Goal: Task Accomplishment & Management: Manage account settings

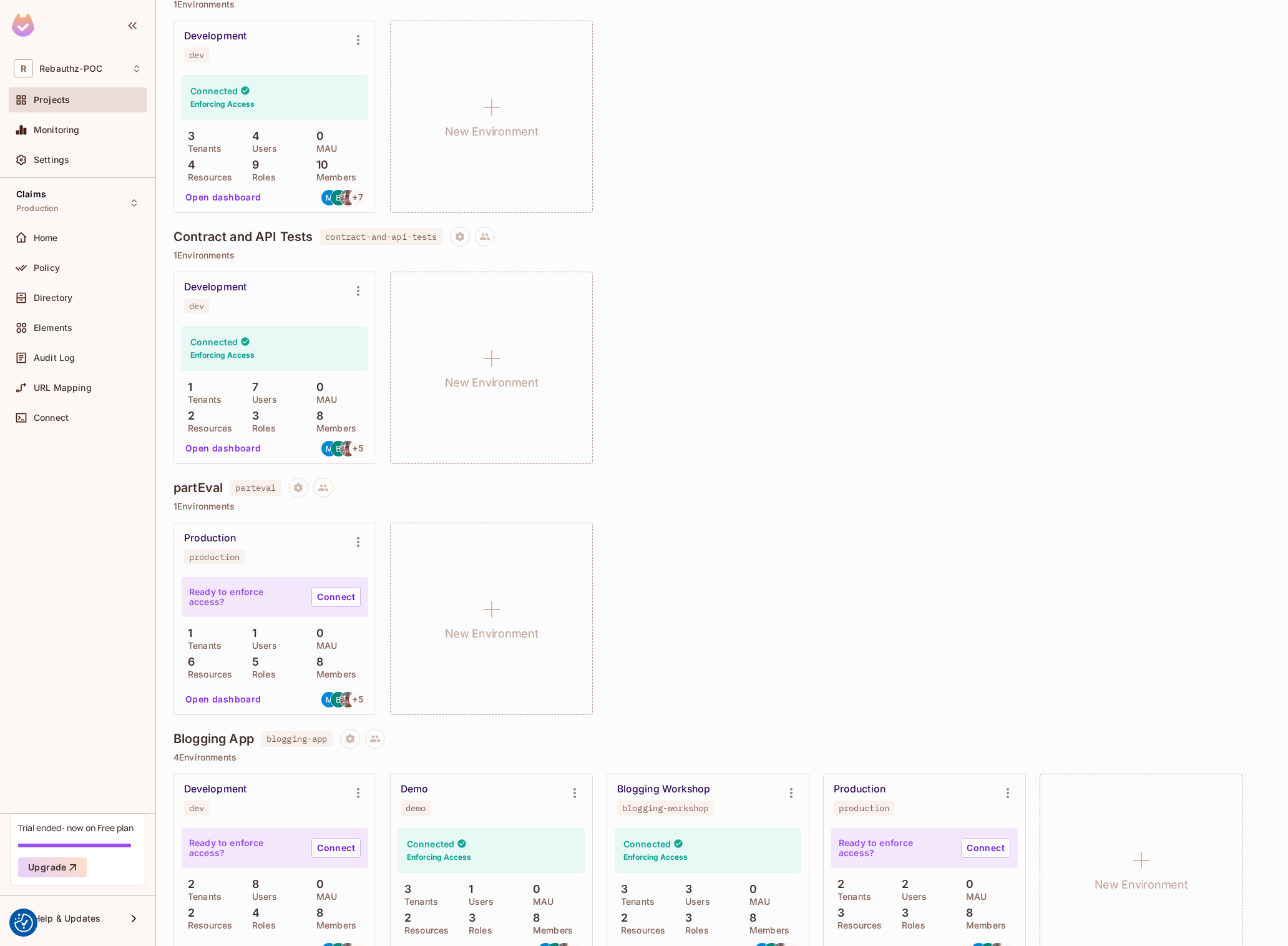
scroll to position [77, 0]
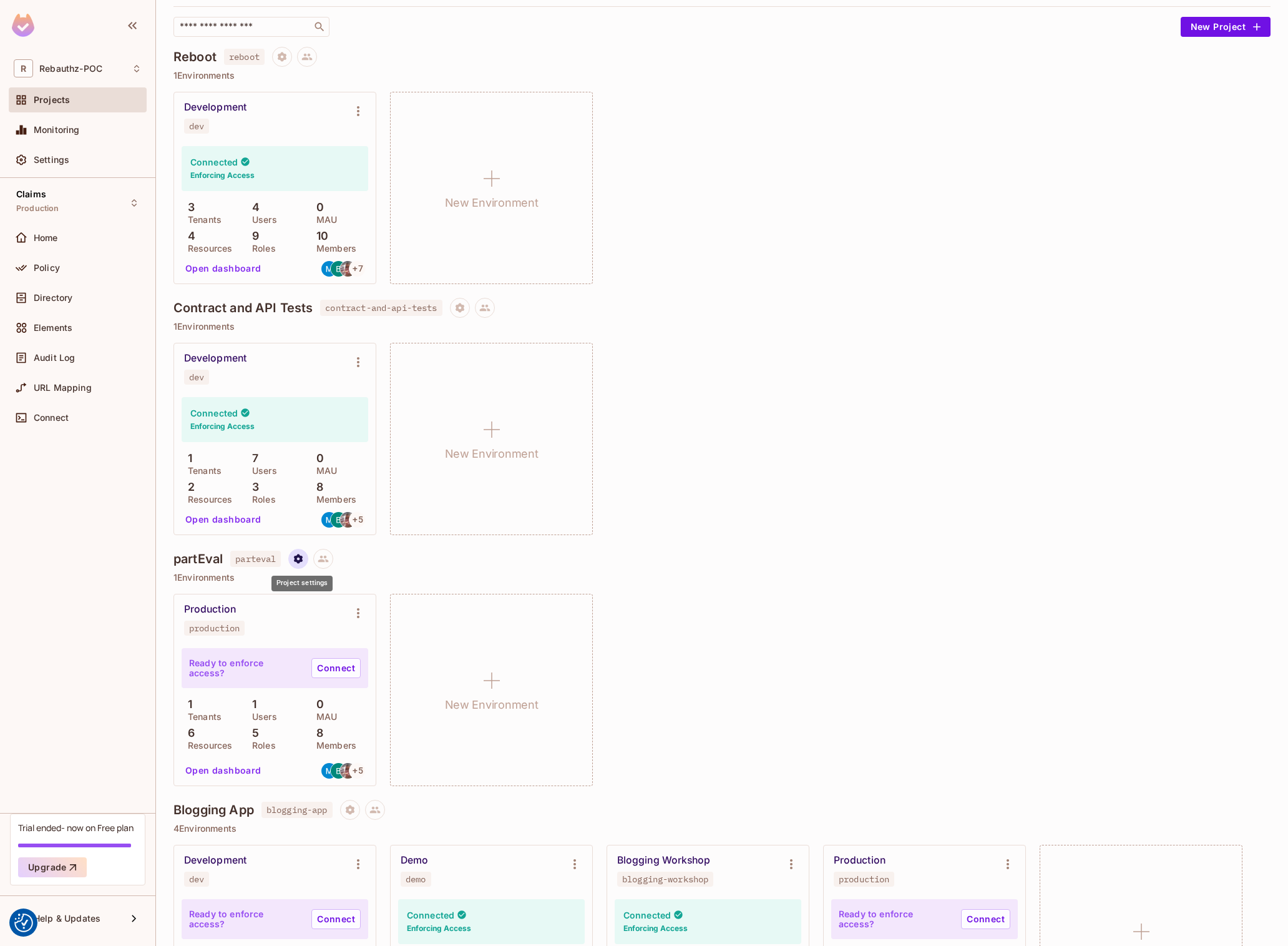
click at [304, 564] on button "Project settings" at bounding box center [299, 559] width 20 height 20
click at [360, 633] on div "Delete Project" at bounding box center [367, 633] width 60 height 12
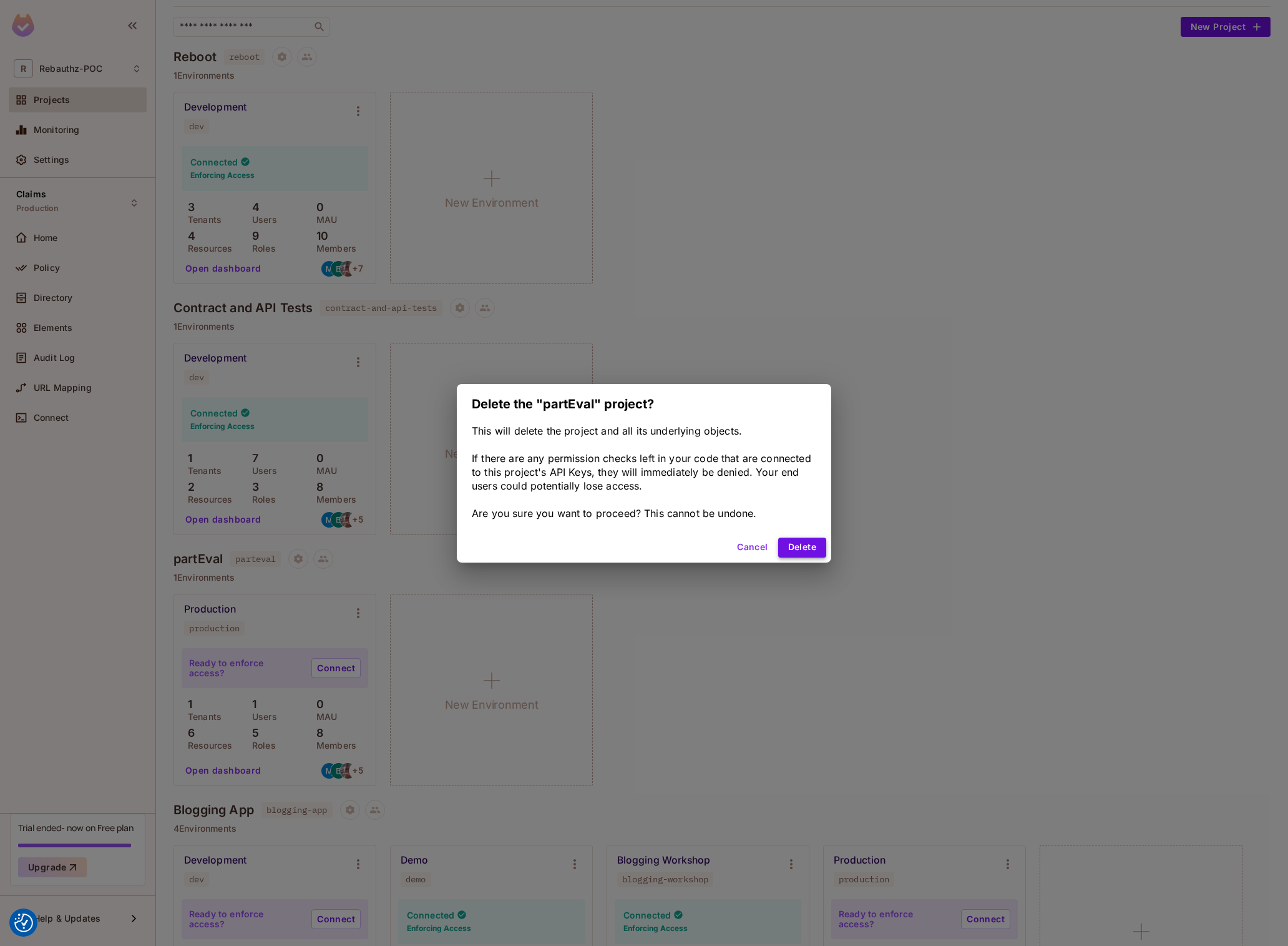
click at [805, 546] on button "Delete" at bounding box center [802, 548] width 48 height 20
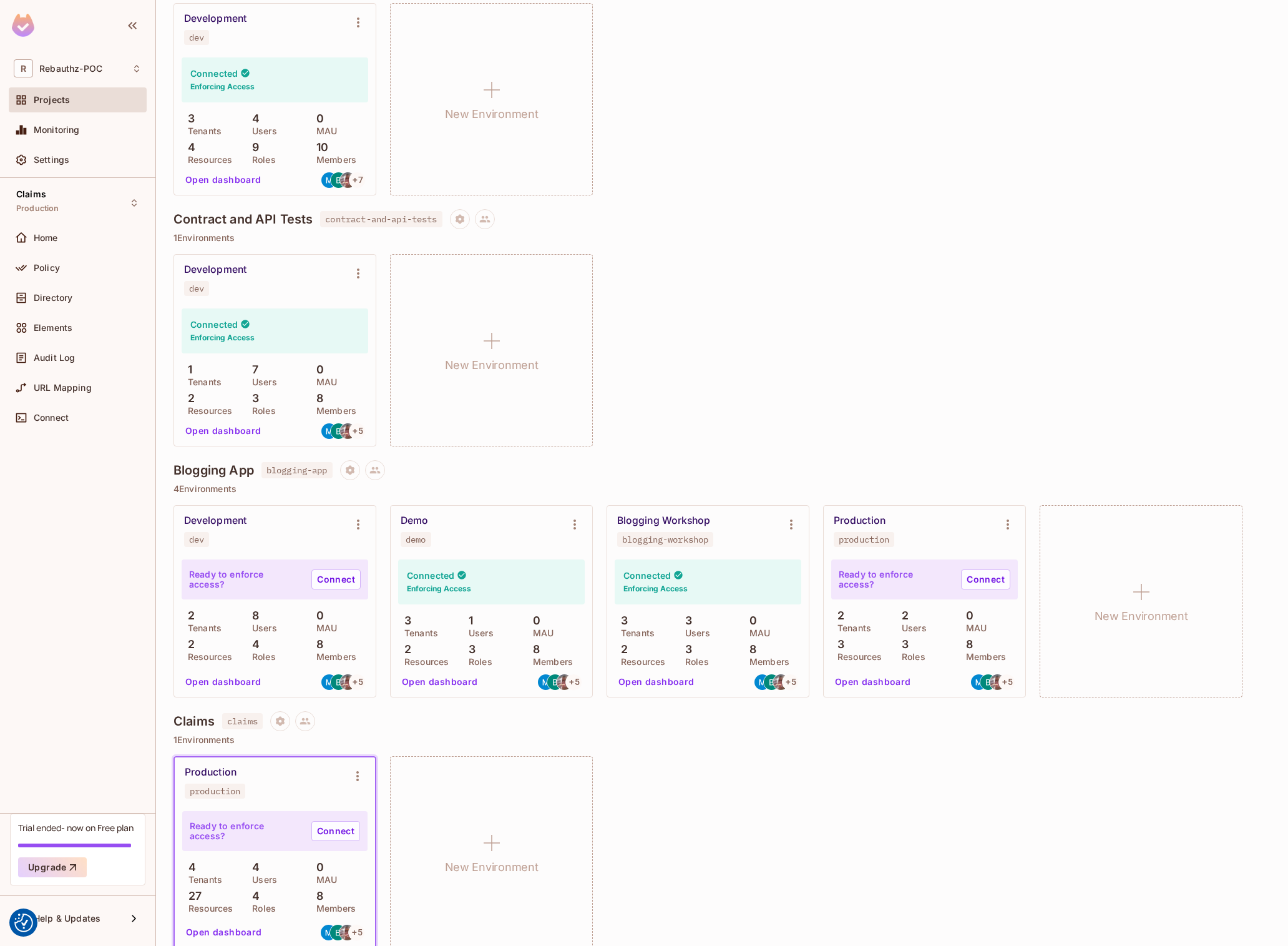
scroll to position [183, 0]
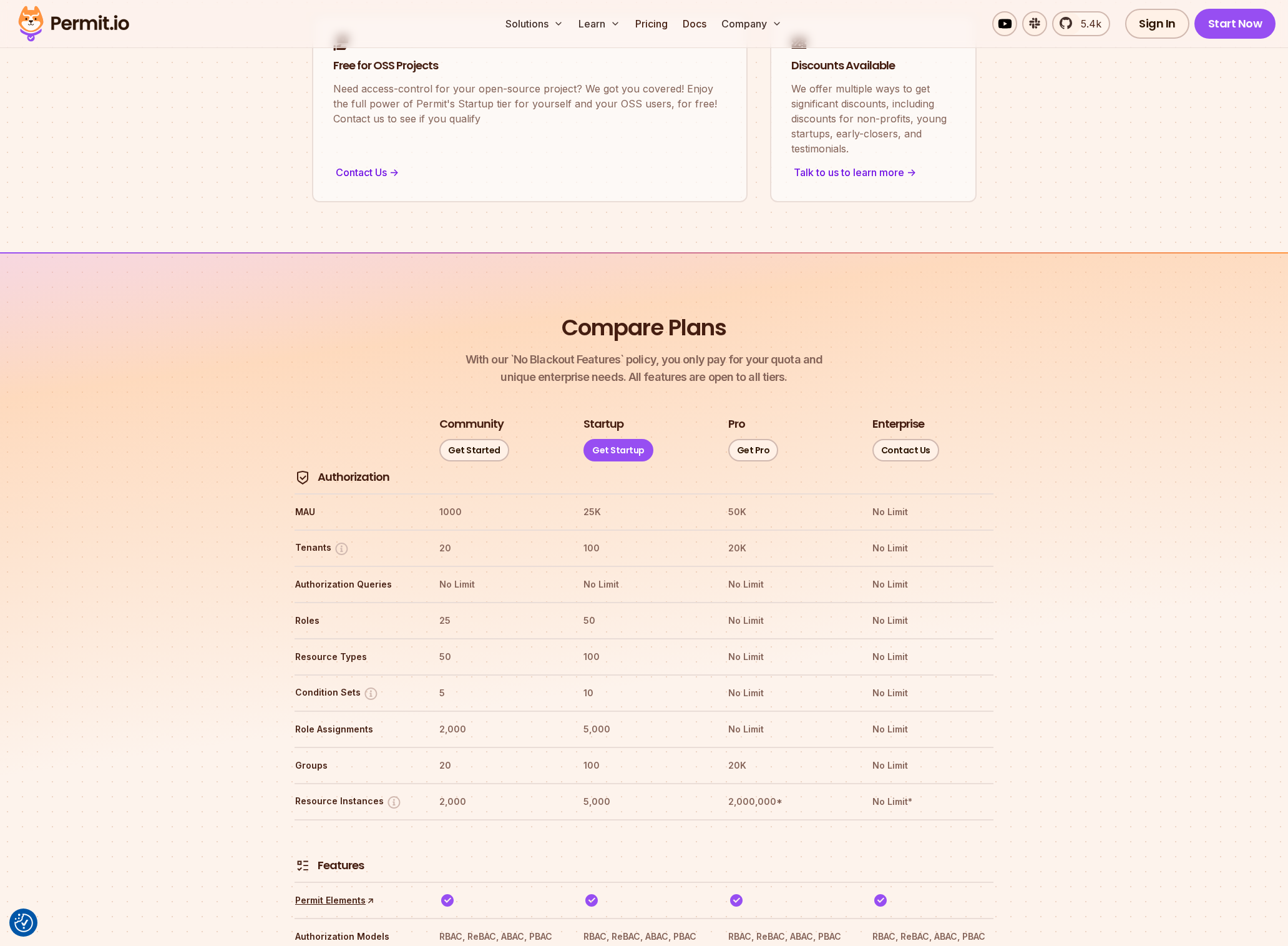
scroll to position [1231, 0]
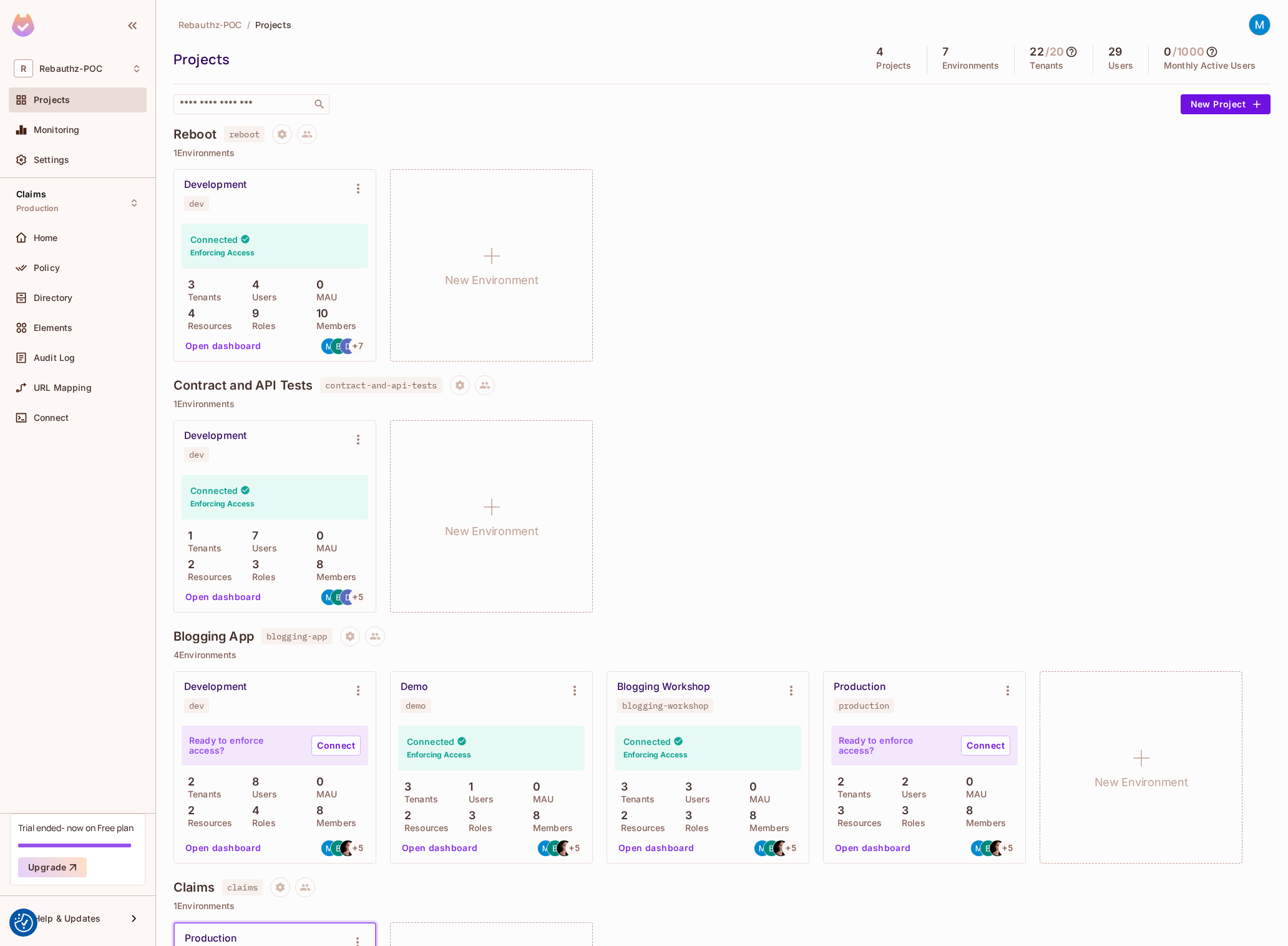
click at [649, 142] on div "Reboot reboot" at bounding box center [722, 134] width 1097 height 20
click at [1260, 20] on img at bounding box center [1259, 24] width 21 height 21
click at [465, 42] on div at bounding box center [644, 473] width 1288 height 946
click at [63, 161] on span "Settings" at bounding box center [52, 160] width 36 height 10
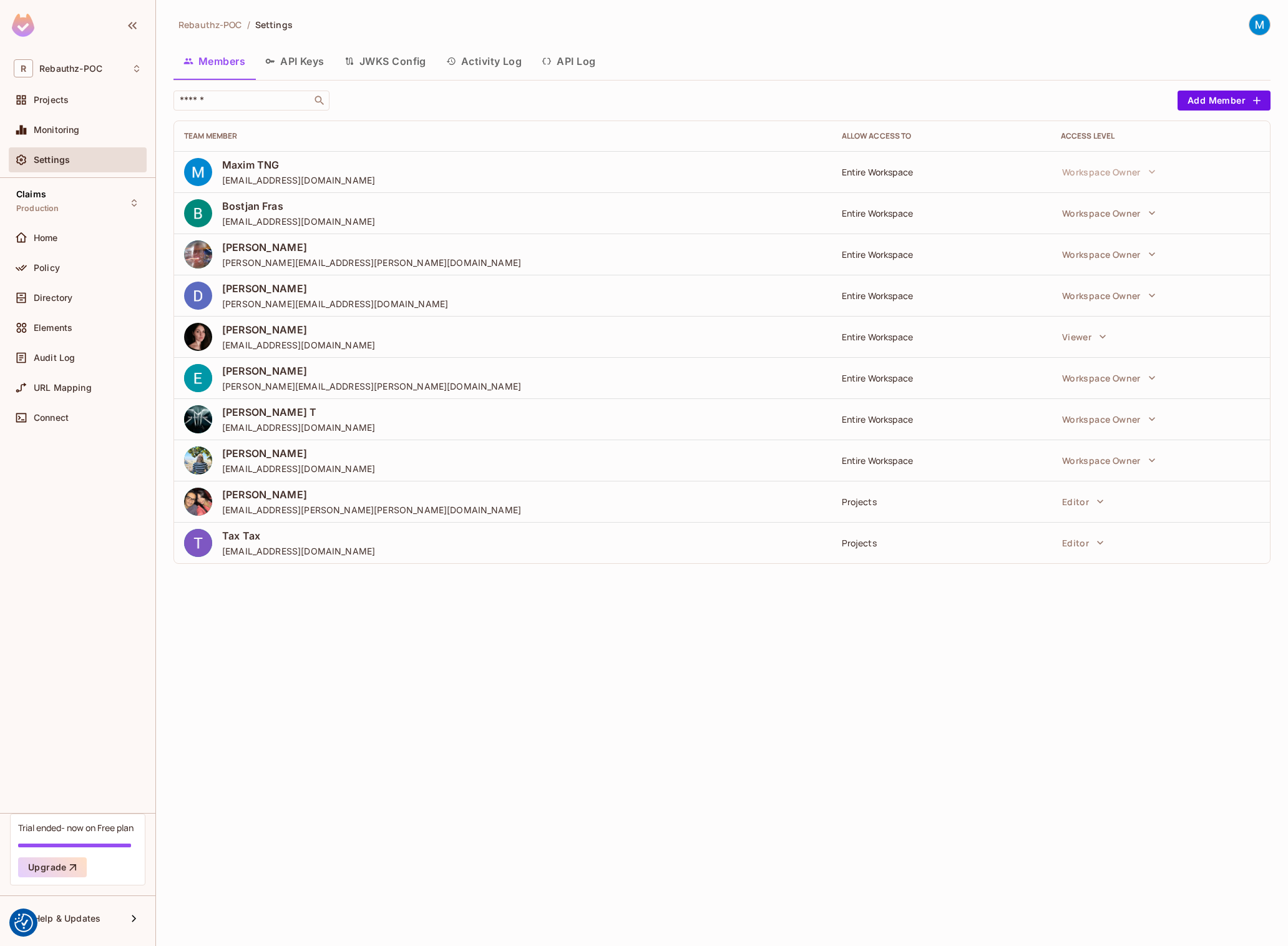
click at [317, 56] on button "API Keys" at bounding box center [295, 62] width 79 height 32
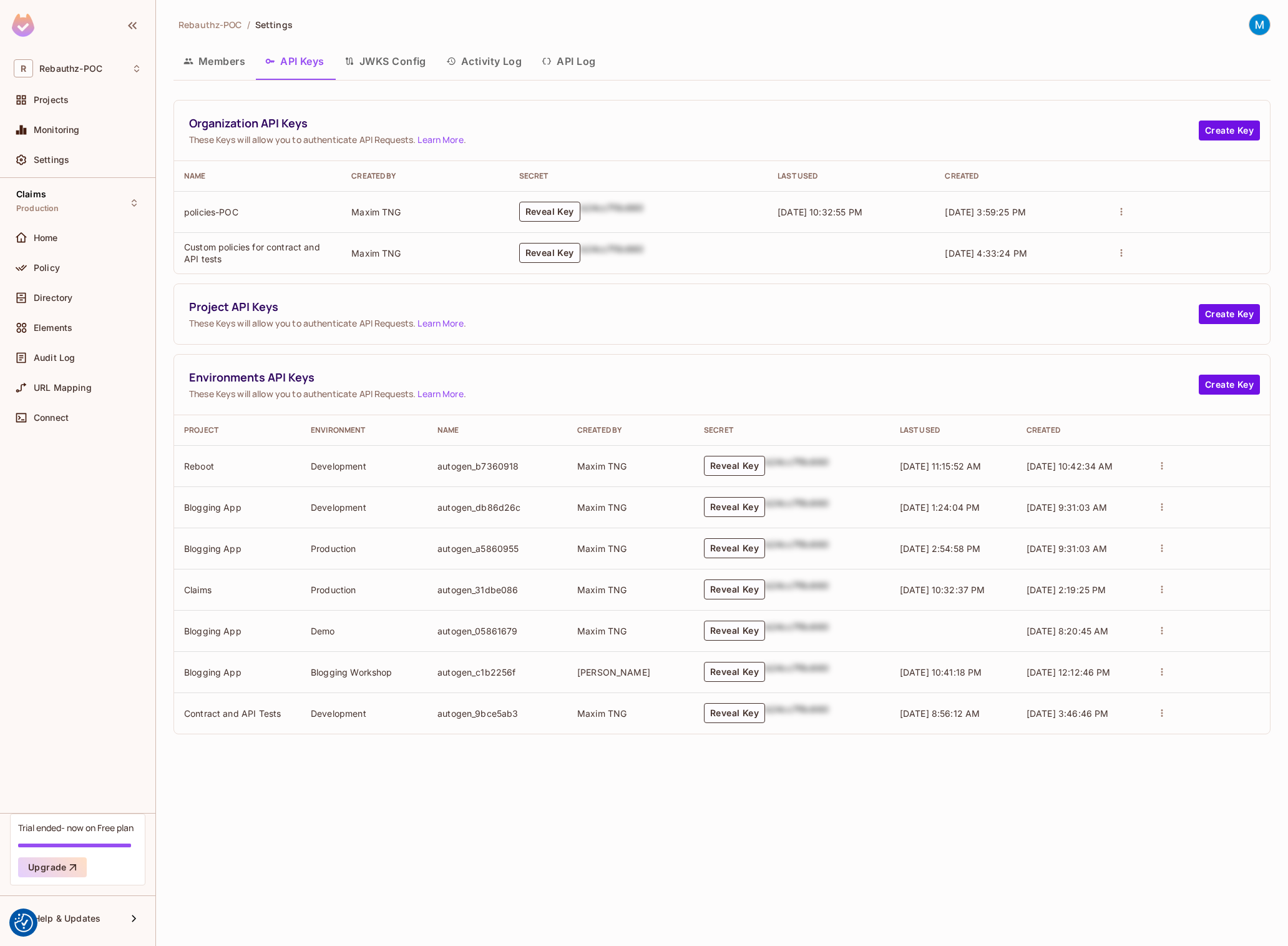
click at [385, 55] on button "JWKS Config" at bounding box center [385, 62] width 102 height 32
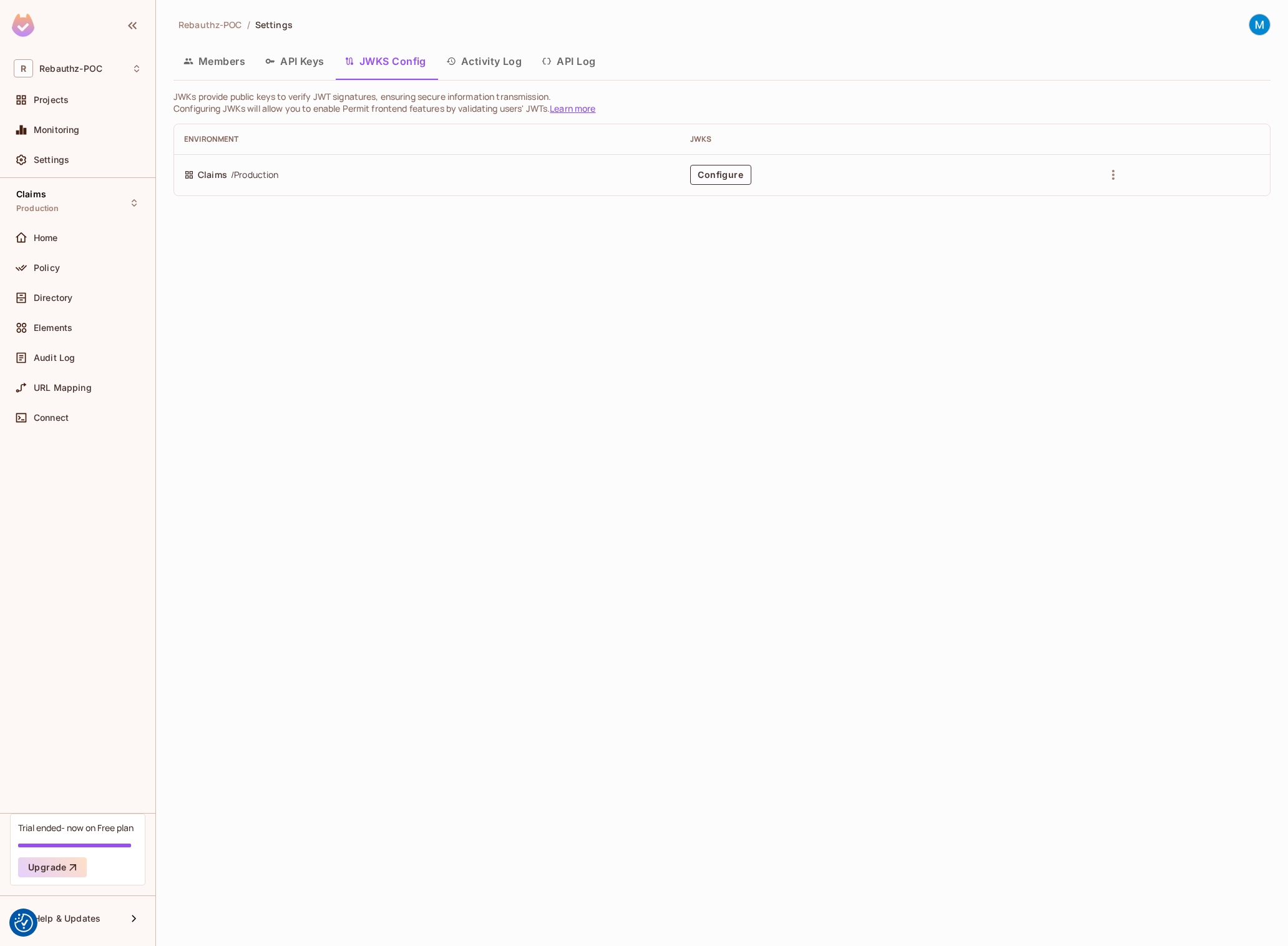
click at [488, 60] on button "Activity Log" at bounding box center [484, 62] width 96 height 32
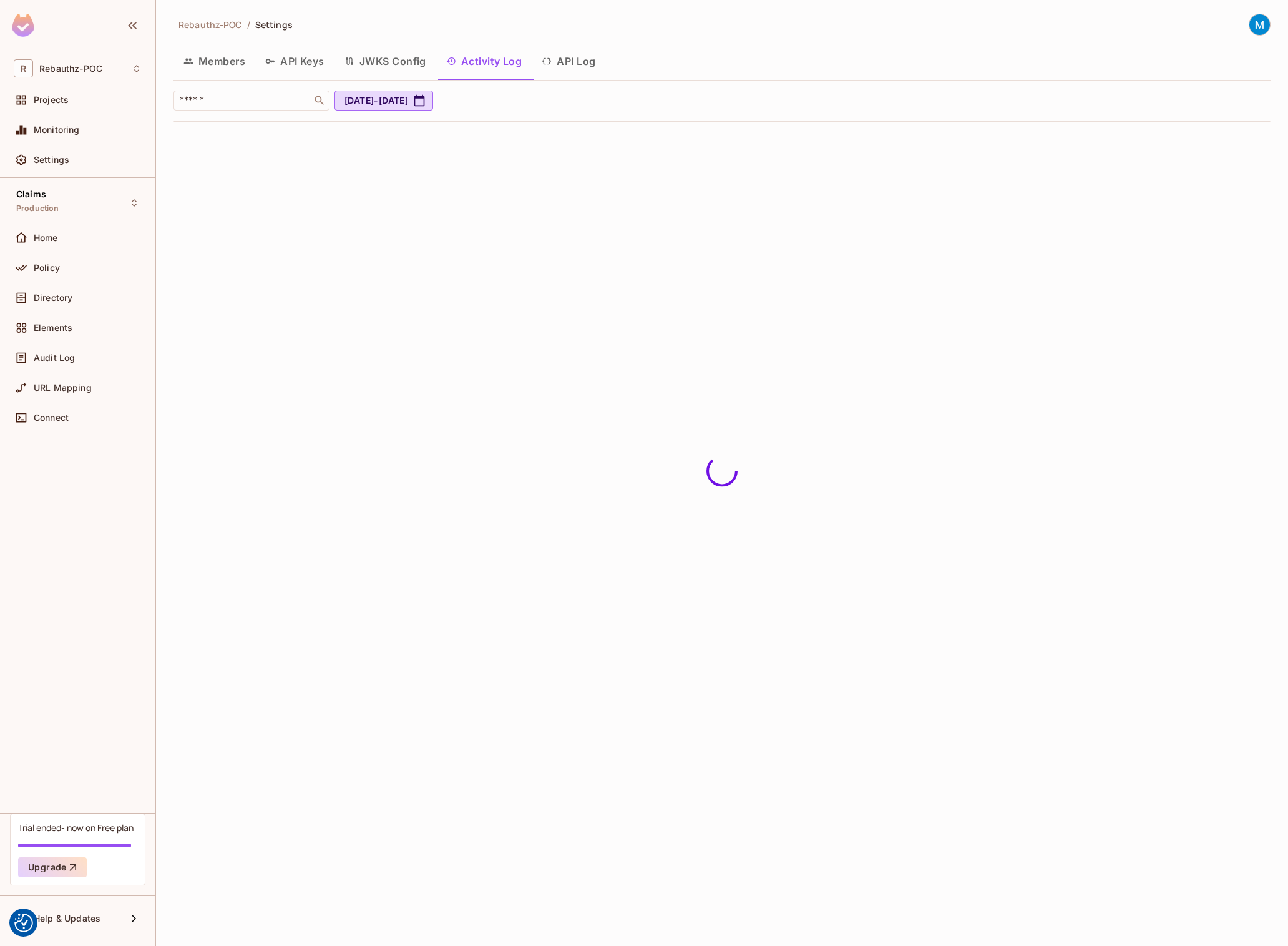
click at [379, 58] on button "JWKS Config" at bounding box center [385, 62] width 102 height 32
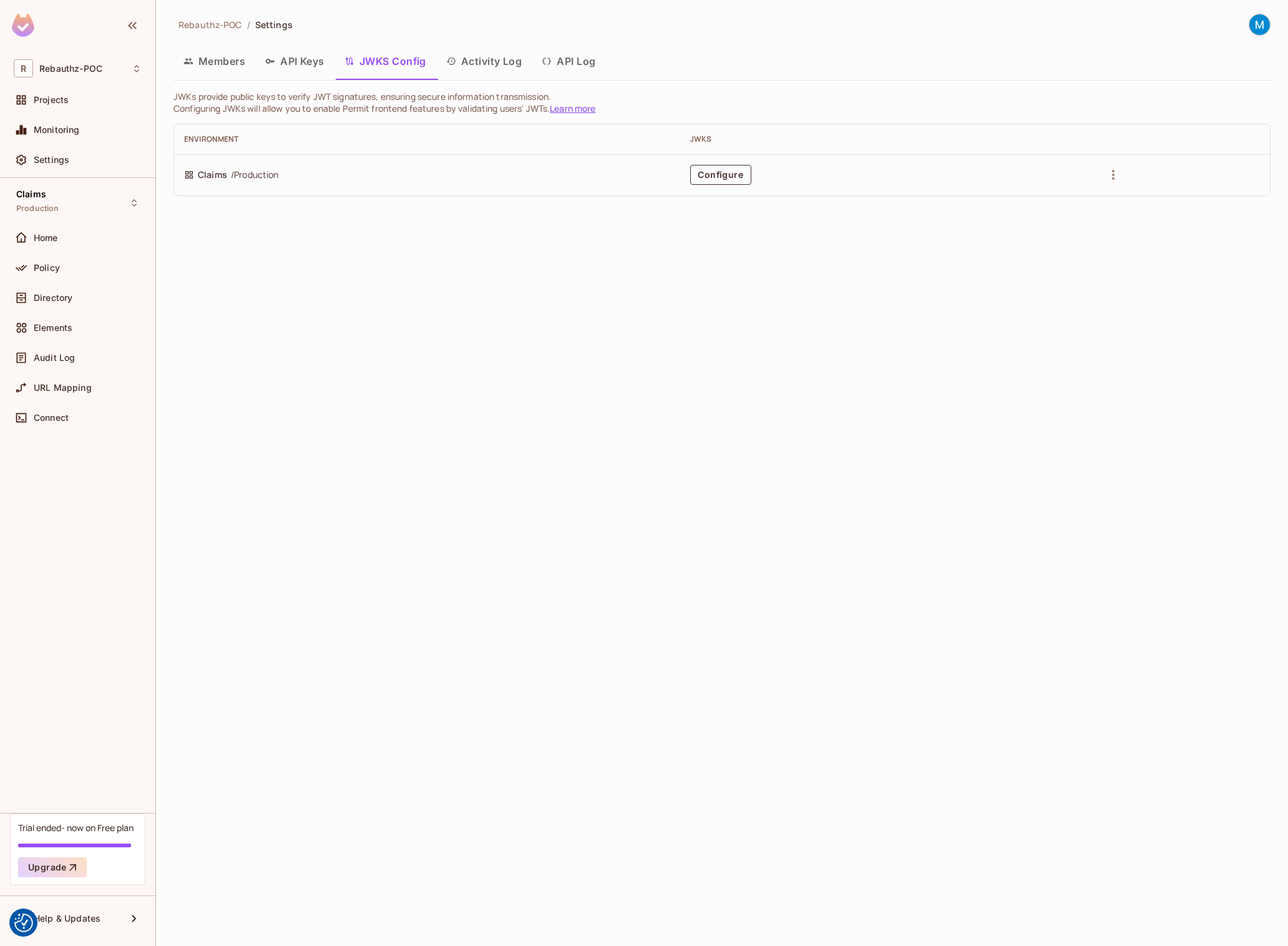
click at [478, 59] on button "Activity Log" at bounding box center [484, 62] width 96 height 32
